Goal: Navigation & Orientation: Understand site structure

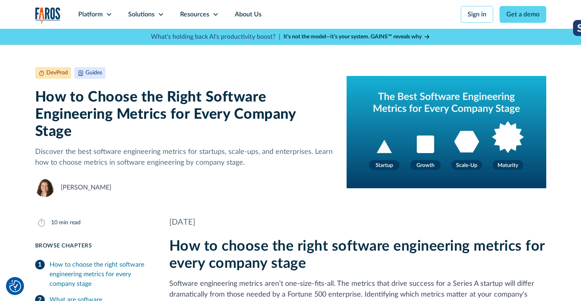
click at [52, 12] on img "home" at bounding box center [48, 15] width 26 height 16
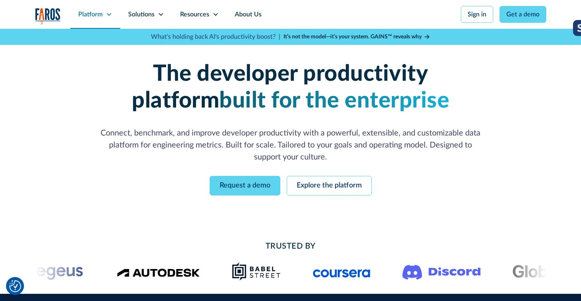
click at [94, 17] on div "Platform" at bounding box center [90, 15] width 24 height 10
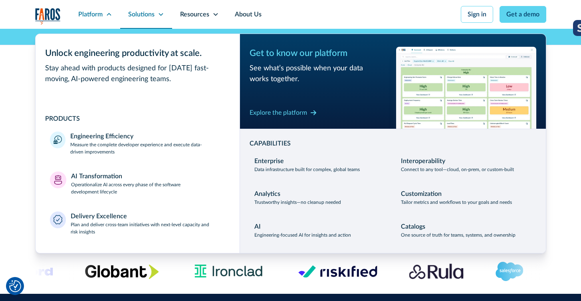
click at [151, 14] on div "Solutions" at bounding box center [141, 15] width 26 height 10
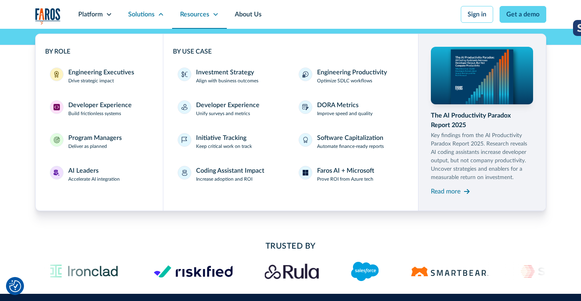
click at [197, 17] on div "Resources" at bounding box center [194, 15] width 29 height 10
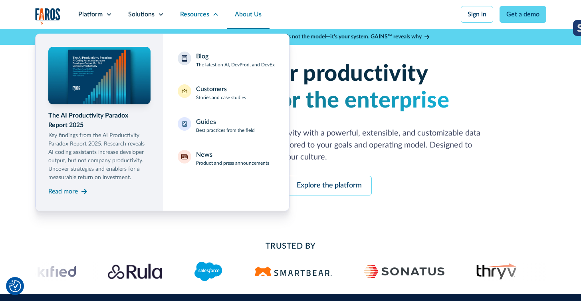
click at [255, 16] on link "About Us" at bounding box center [248, 14] width 43 height 29
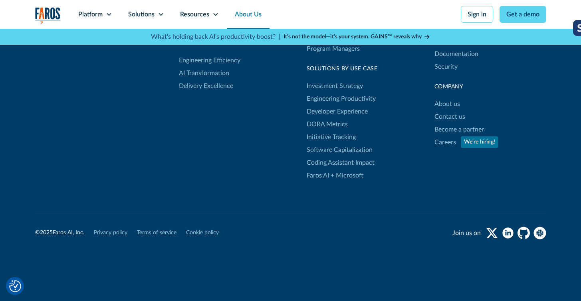
scroll to position [2331, 0]
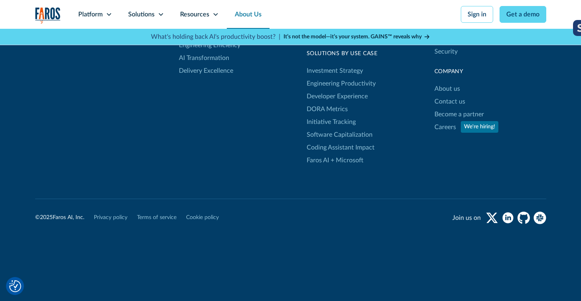
click at [256, 15] on link "About Us" at bounding box center [248, 14] width 43 height 29
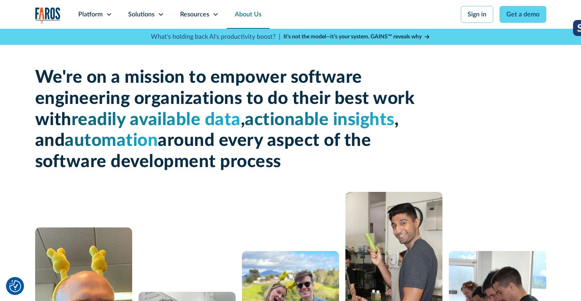
click at [60, 15] on img "home" at bounding box center [48, 15] width 26 height 16
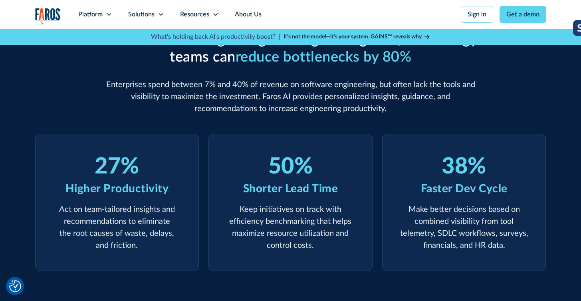
scroll to position [292, 0]
